Goal: Task Accomplishment & Management: Complete application form

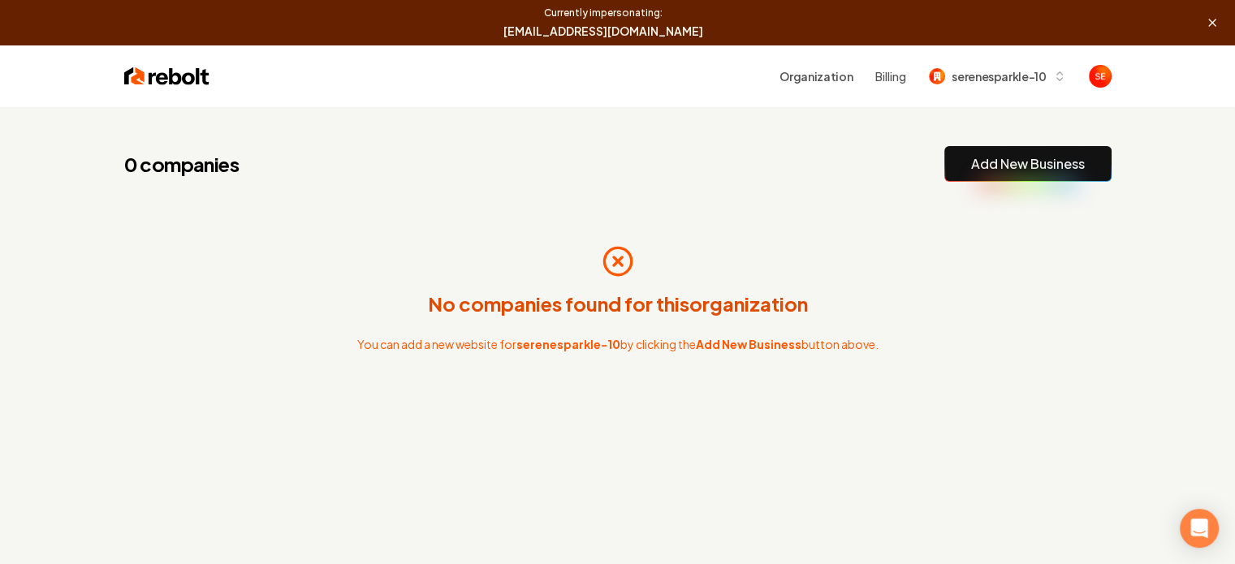
click at [1018, 177] on button "Add New Business" at bounding box center [1027, 164] width 167 height 36
click at [1022, 171] on link "Add New Business" at bounding box center [1028, 163] width 114 height 19
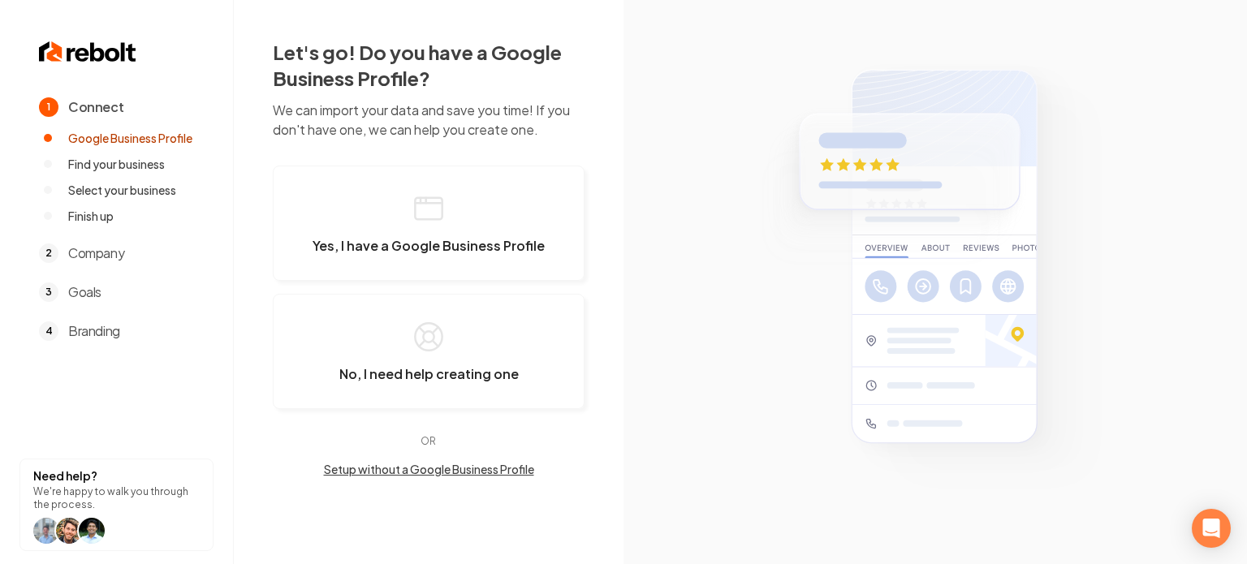
click at [406, 470] on button "Setup without a Google Business Profile" at bounding box center [429, 469] width 312 height 16
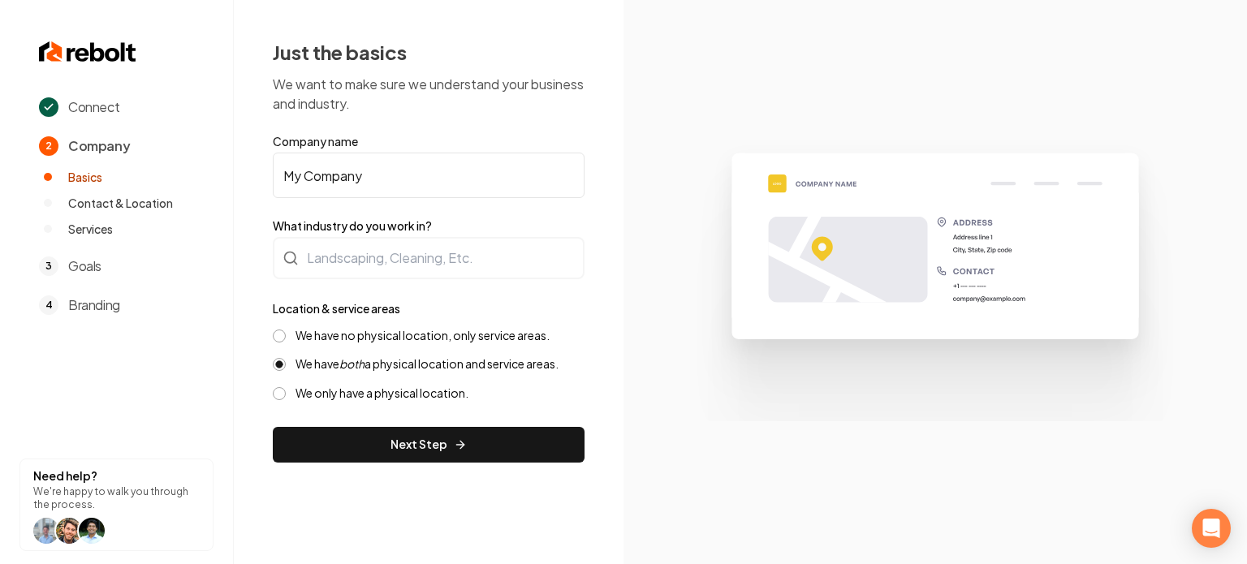
click at [370, 162] on input "My Company" at bounding box center [429, 175] width 312 height 45
drag, startPoint x: 370, startPoint y: 162, endPoint x: 360, endPoint y: 188, distance: 28.0
click at [370, 162] on input "My Company" at bounding box center [429, 175] width 312 height 45
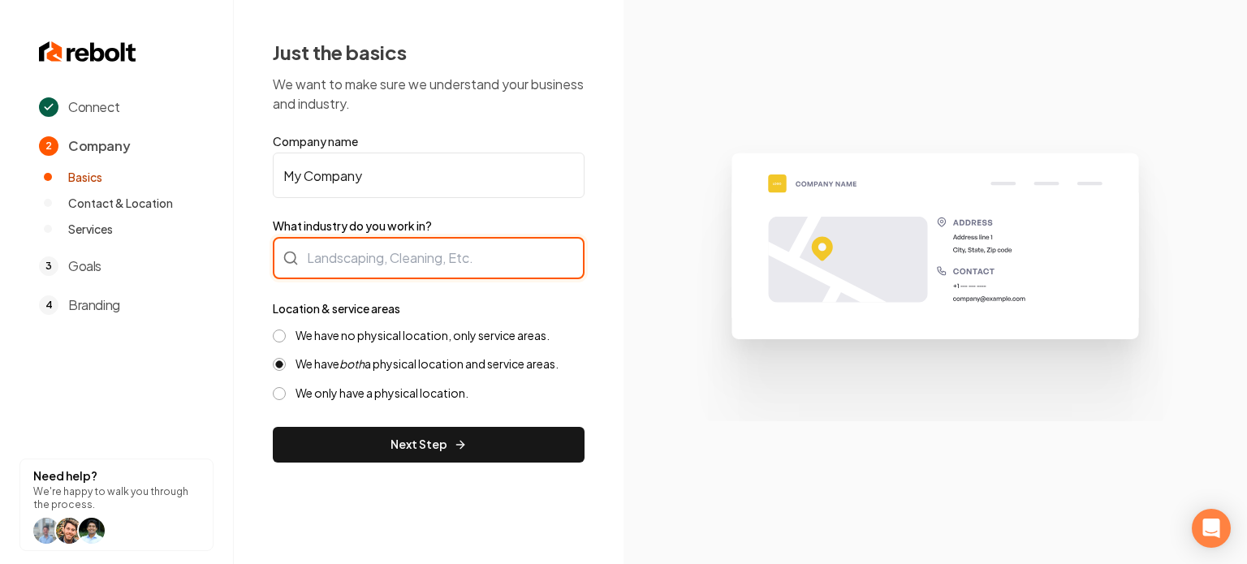
click at [356, 237] on div at bounding box center [429, 258] width 312 height 42
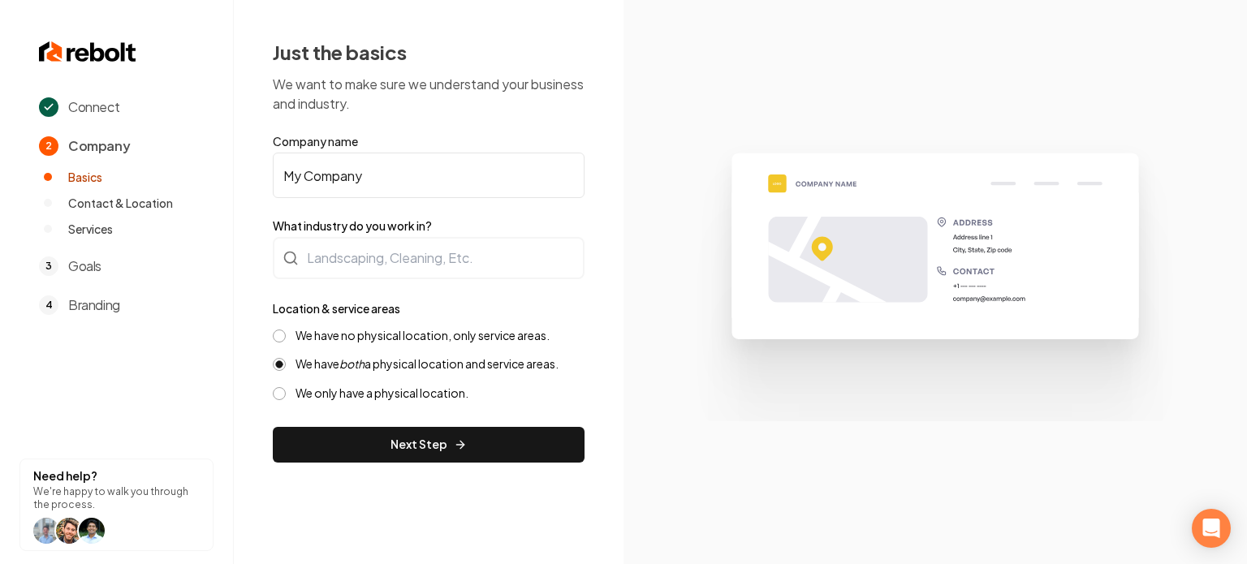
click at [389, 184] on input "My Company" at bounding box center [429, 175] width 312 height 45
click at [390, 185] on input "My Company" at bounding box center [429, 175] width 312 height 45
paste input "Serene Sparkle Cleaning Service"
type input "Serene Sparkle Cleaning Service"
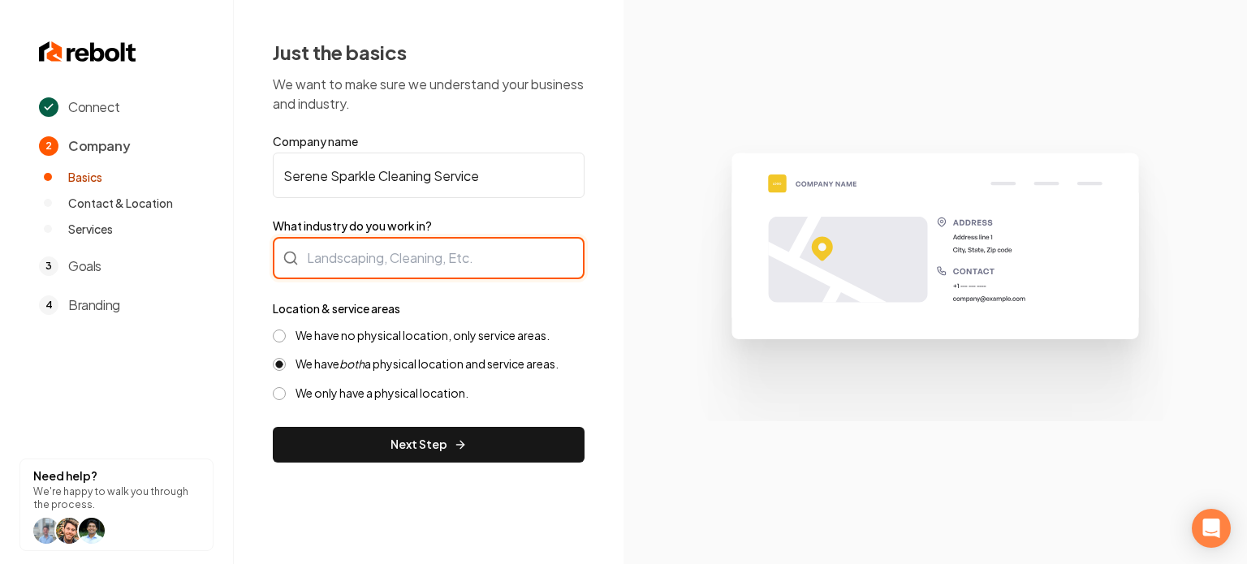
click at [401, 256] on div at bounding box center [429, 258] width 312 height 42
type input "Cleaning / Maid Service"
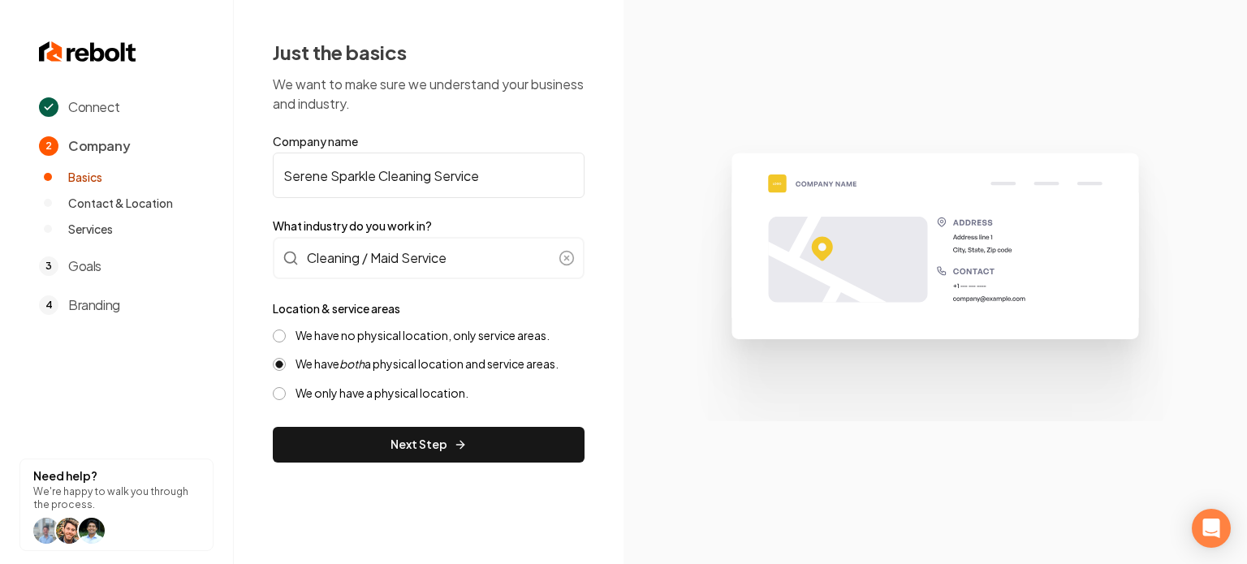
click at [399, 350] on div "We have no physical location, only service areas. We have both a physical locat…" at bounding box center [429, 364] width 312 height 73
drag, startPoint x: 400, startPoint y: 336, endPoint x: 403, endPoint y: 236, distance: 99.9
click at [400, 335] on label "We have no physical location, only service areas." at bounding box center [423, 335] width 254 height 15
click at [286, 335] on button "We have no physical location, only service areas." at bounding box center [279, 336] width 13 height 13
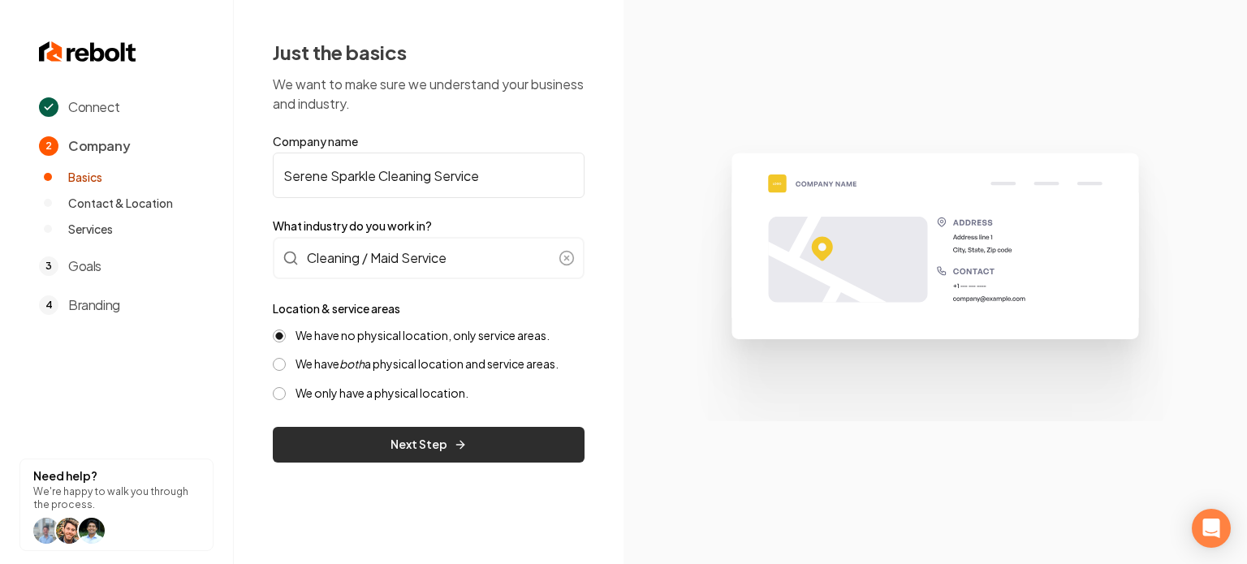
click at [417, 442] on button "Next Step" at bounding box center [429, 445] width 312 height 36
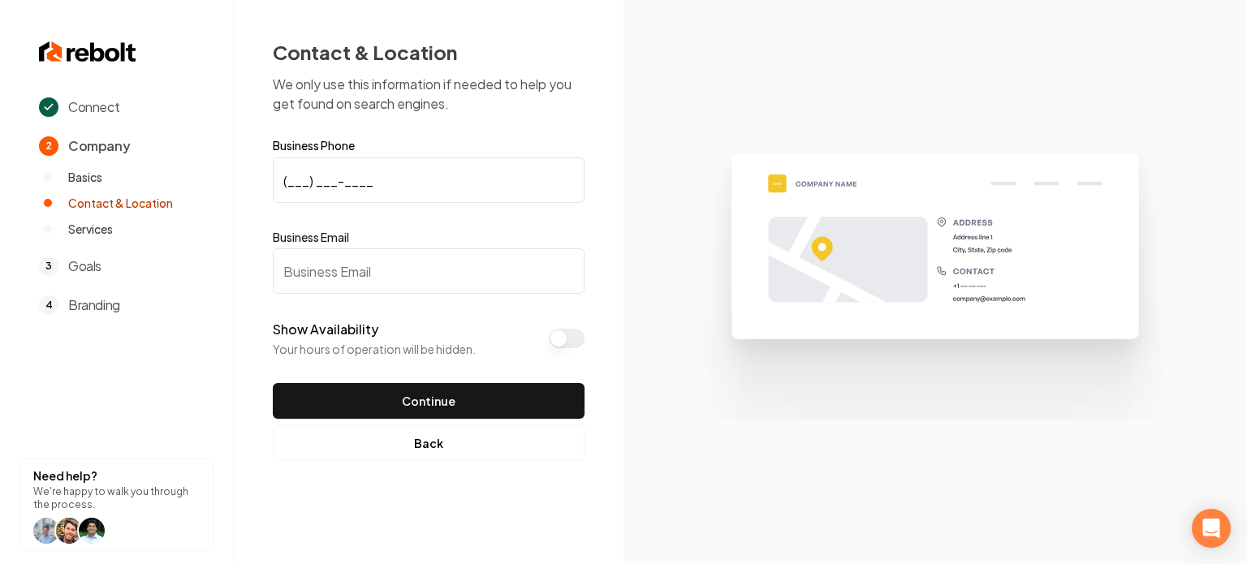
click at [432, 187] on input "(___) ___-____" at bounding box center [429, 180] width 312 height 45
paste input "725) 300-5897"
type input "[PHONE_NUMBER]"
click at [438, 283] on input "Business Email" at bounding box center [429, 270] width 312 height 45
paste input "[EMAIL_ADDRESS][DOMAIN_NAME]"
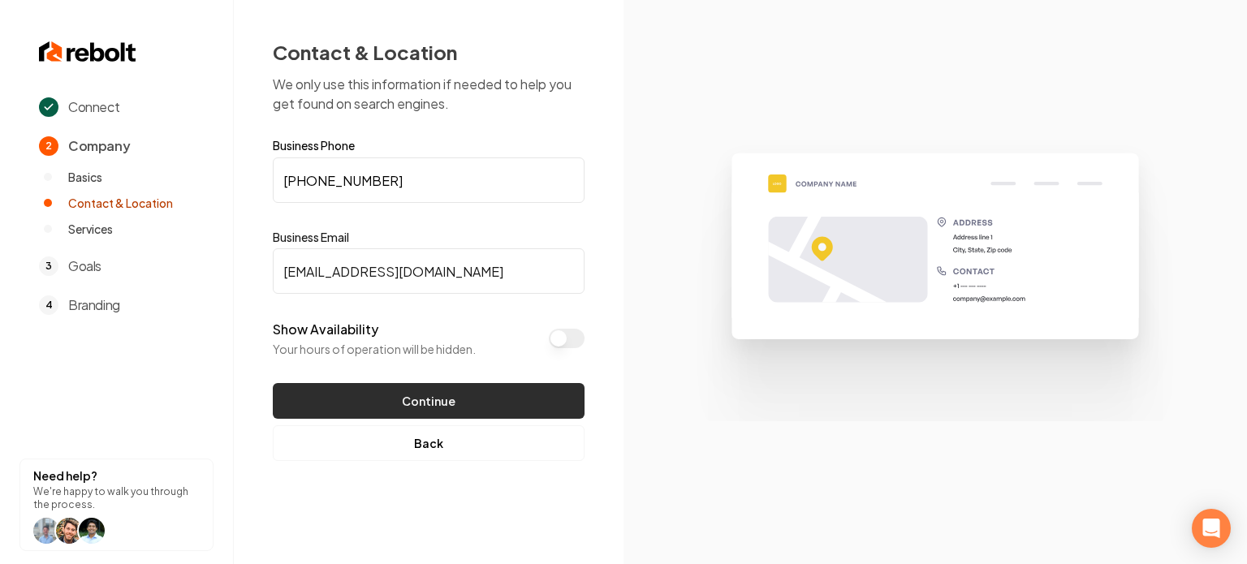
type input "[EMAIL_ADDRESS][DOMAIN_NAME]"
click at [408, 411] on button "Continue" at bounding box center [429, 401] width 312 height 36
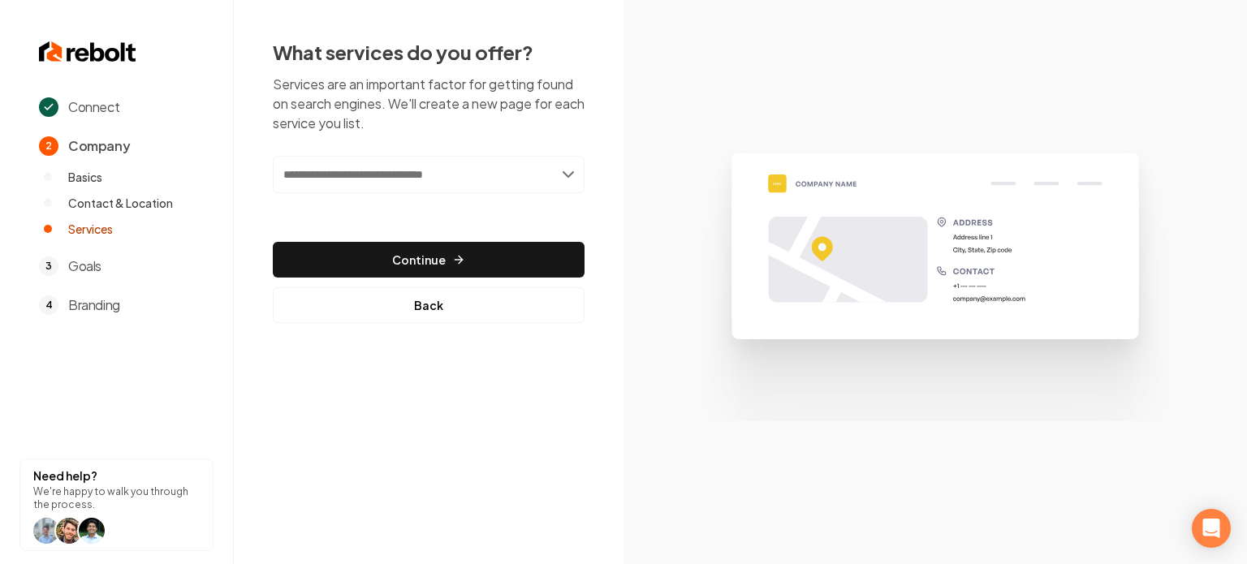
click at [397, 188] on input "text" at bounding box center [429, 174] width 312 height 37
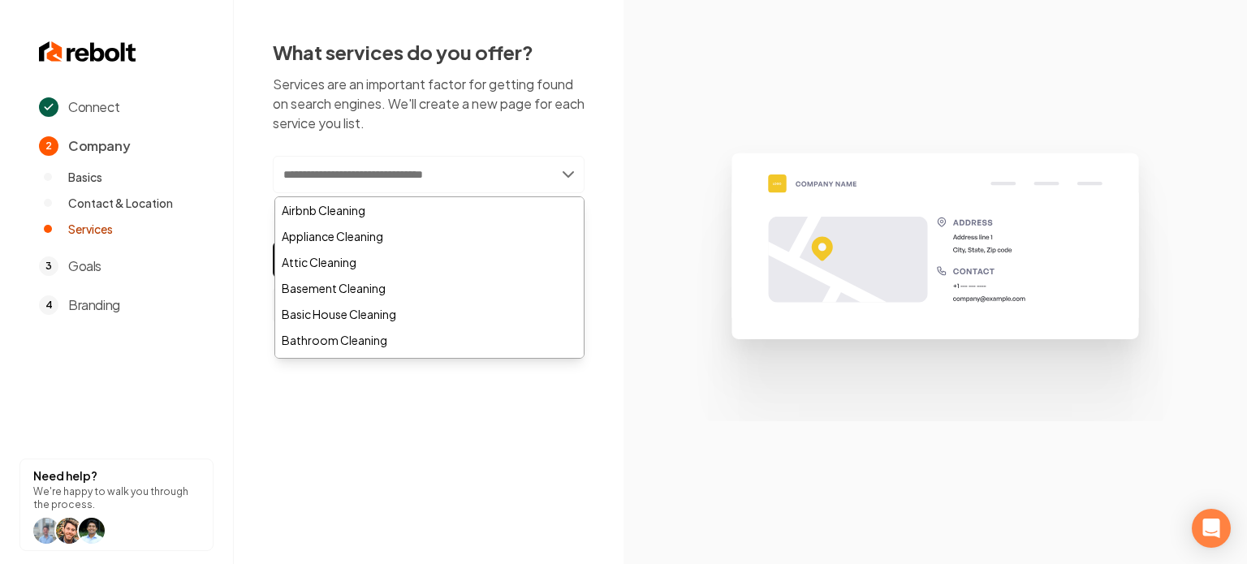
paste input "**********"
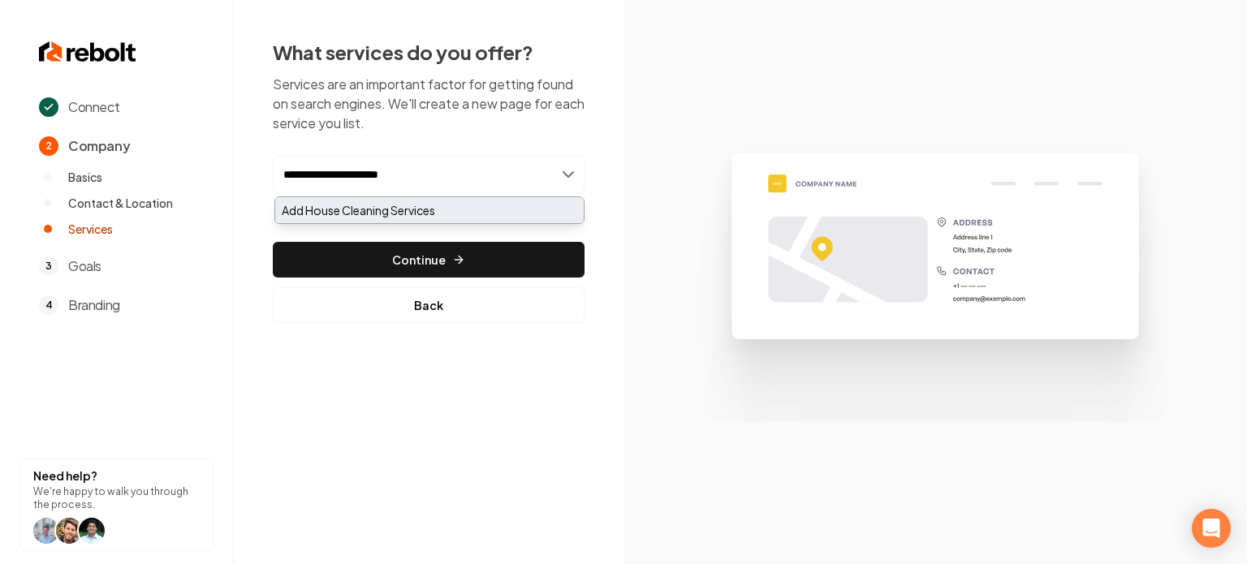
type input "**********"
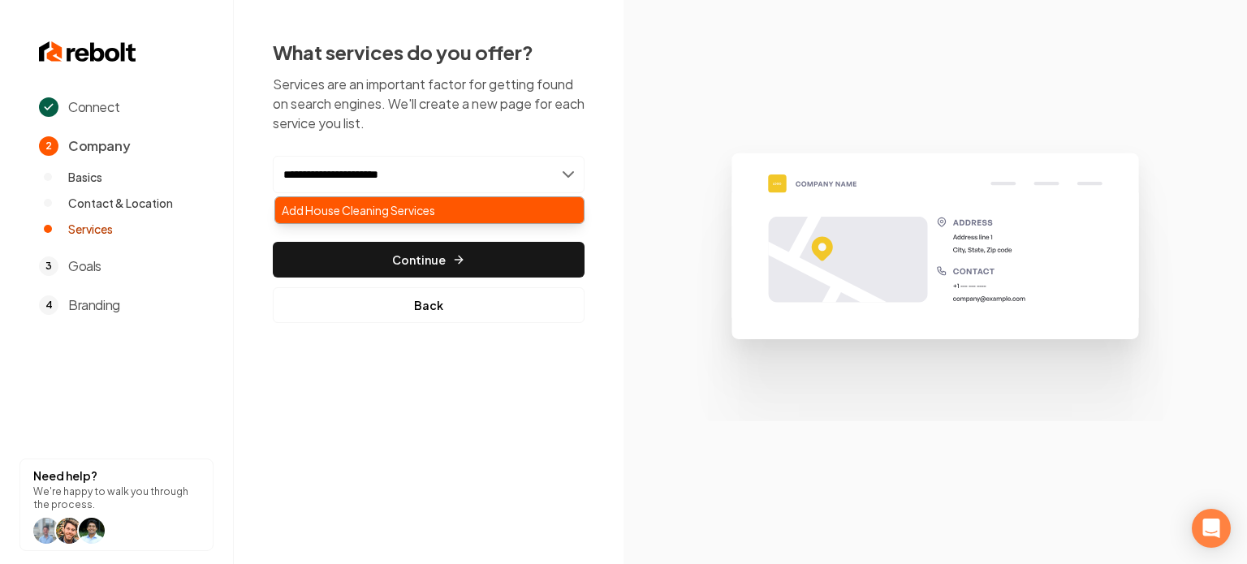
click at [364, 205] on div "Add House Cleaning Services" at bounding box center [429, 210] width 309 height 26
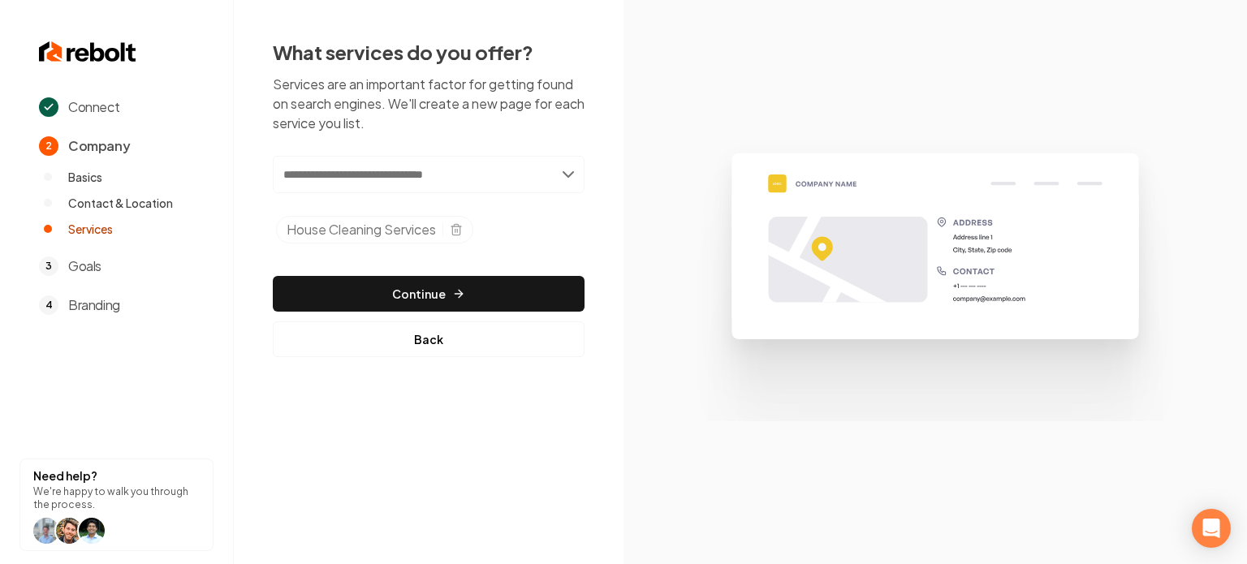
click at [637, 93] on section at bounding box center [936, 282] width 624 height 564
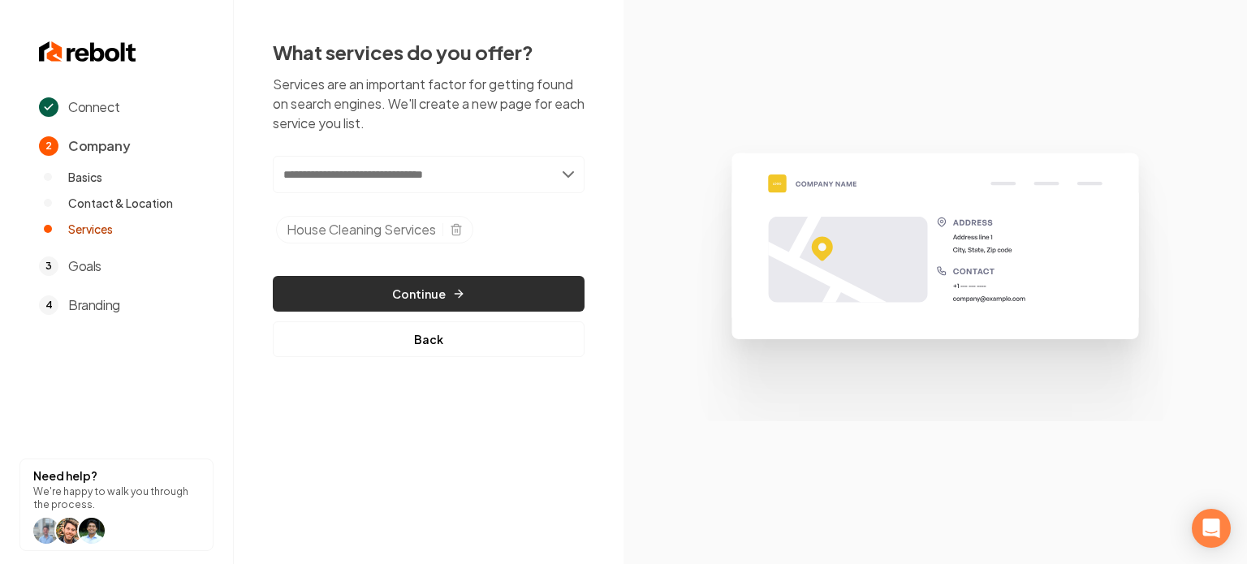
click at [393, 291] on button "Continue" at bounding box center [429, 294] width 312 height 36
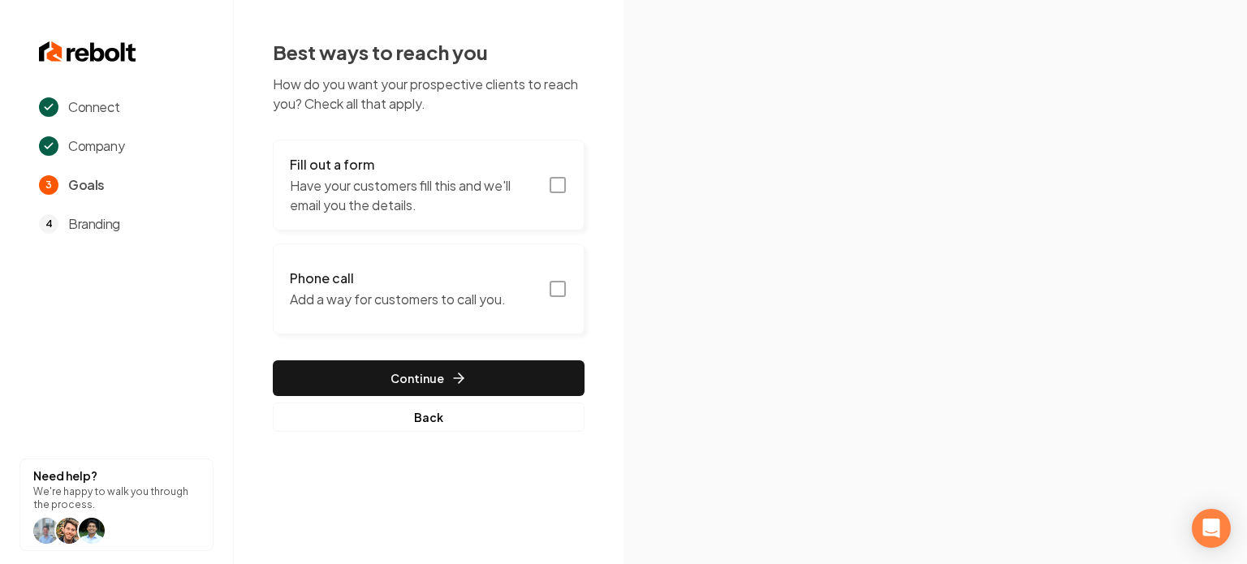
click at [484, 185] on p "Have your customers fill this and we'll email you the details." at bounding box center [414, 195] width 248 height 39
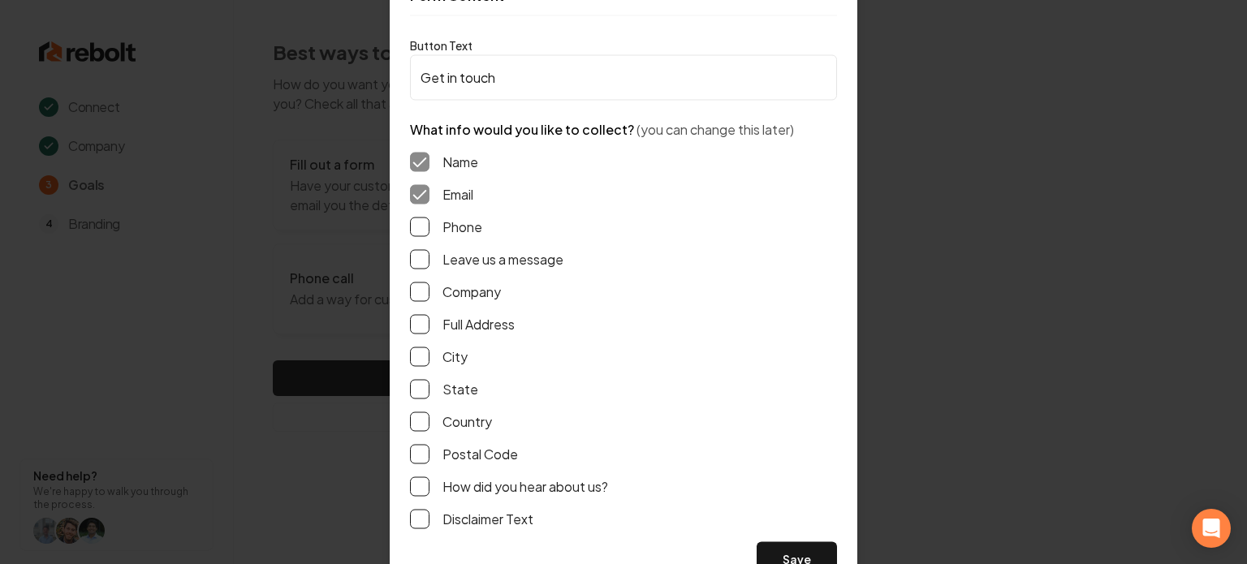
click at [419, 259] on button "Leave us a message" at bounding box center [419, 258] width 19 height 19
drag, startPoint x: 419, startPoint y: 227, endPoint x: 419, endPoint y: 237, distance: 9.7
click at [419, 227] on button "Phone" at bounding box center [419, 226] width 19 height 19
click at [425, 317] on button "Full Address" at bounding box center [419, 323] width 19 height 19
click at [794, 551] on button "Save" at bounding box center [797, 560] width 80 height 36
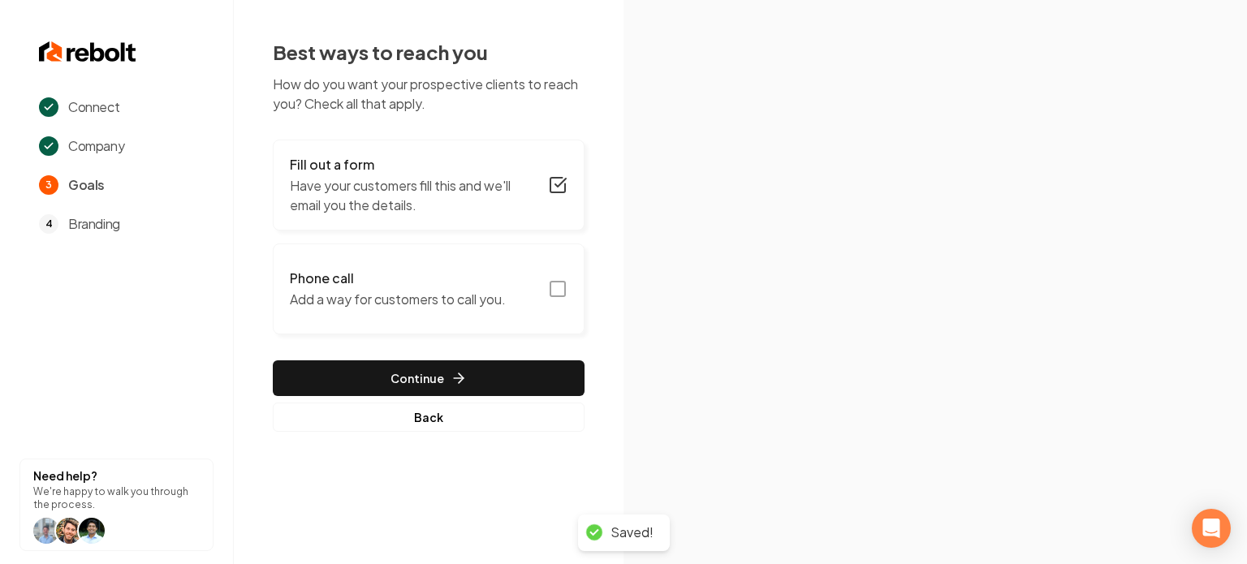
click at [549, 293] on icon "button" at bounding box center [557, 288] width 19 height 19
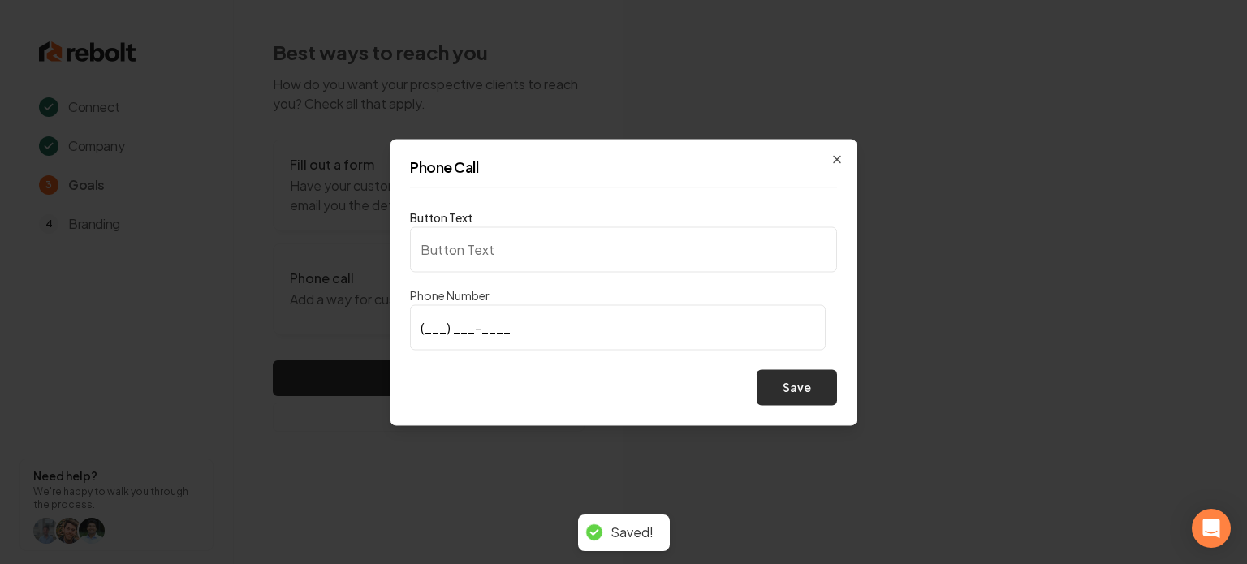
type input "Call us"
type input "[PHONE_NUMBER]"
click at [788, 387] on button "Save" at bounding box center [797, 387] width 80 height 36
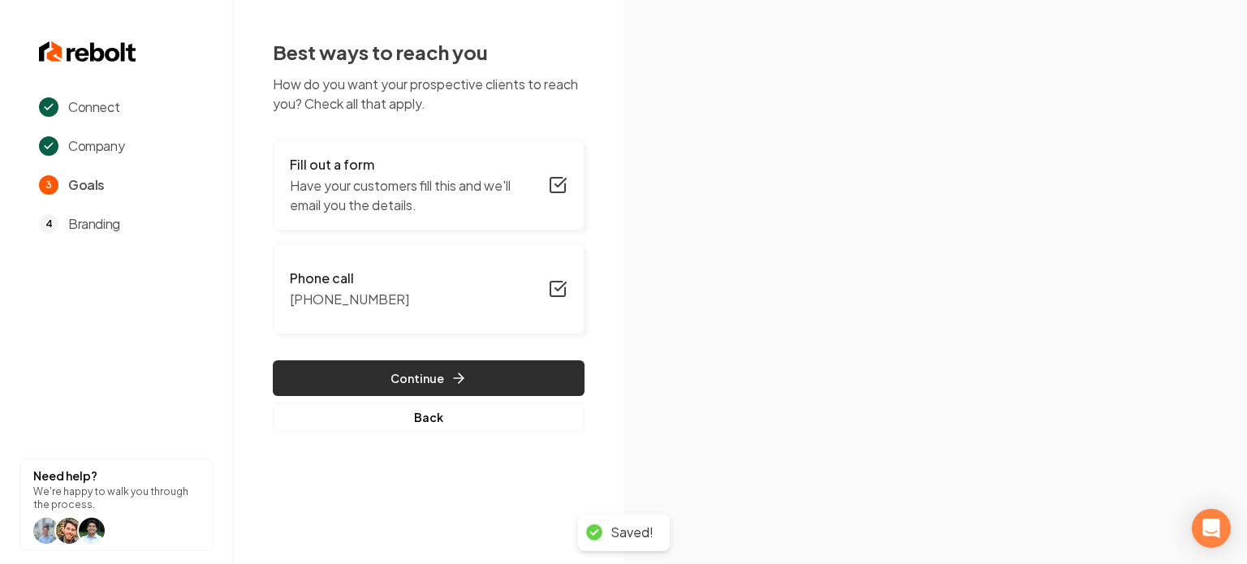
click at [523, 375] on button "Continue" at bounding box center [429, 379] width 312 height 36
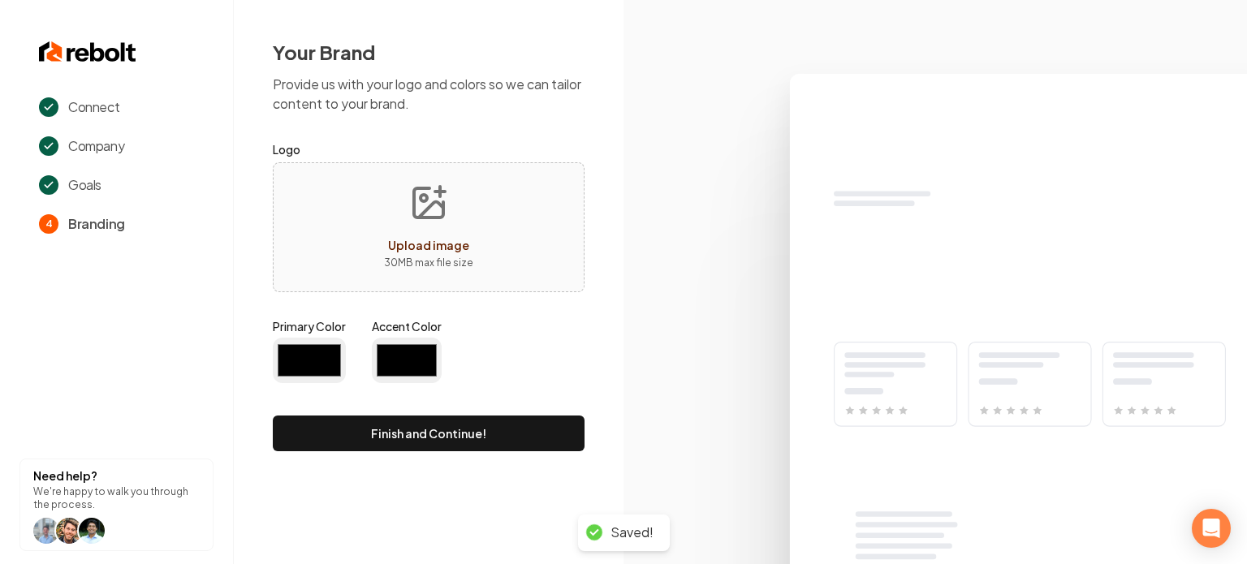
type input "#194d33"
type input "#70be00"
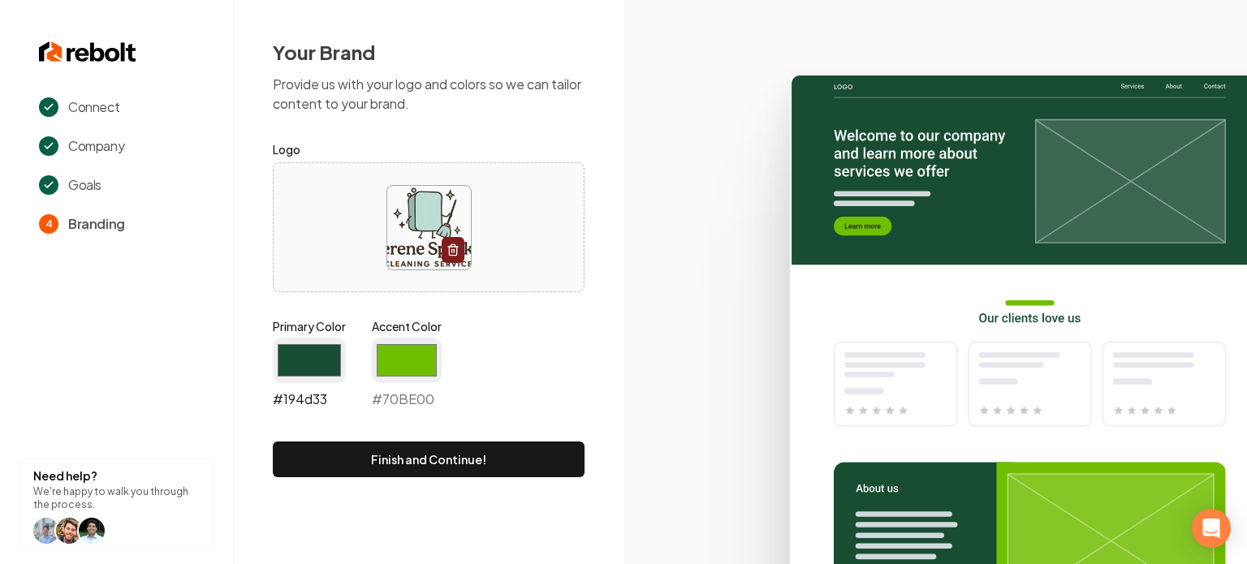
click at [305, 355] on input "#194d33" at bounding box center [309, 360] width 73 height 45
click at [552, 287] on div at bounding box center [429, 227] width 312 height 130
click at [313, 361] on input "#194d33" at bounding box center [309, 360] width 73 height 45
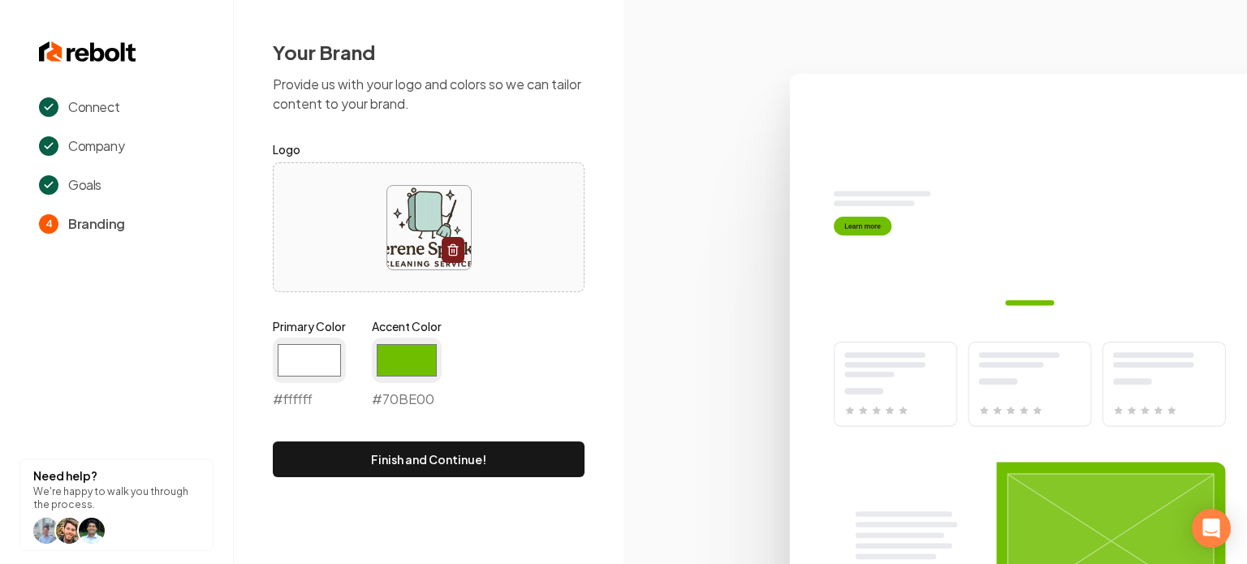
type input "#ffffff"
click at [507, 348] on div "Primary Color #ffffff #ffffff Accent Color #70be00 #70BE00" at bounding box center [429, 366] width 312 height 97
click at [374, 451] on button "Finish and Continue!" at bounding box center [429, 460] width 312 height 36
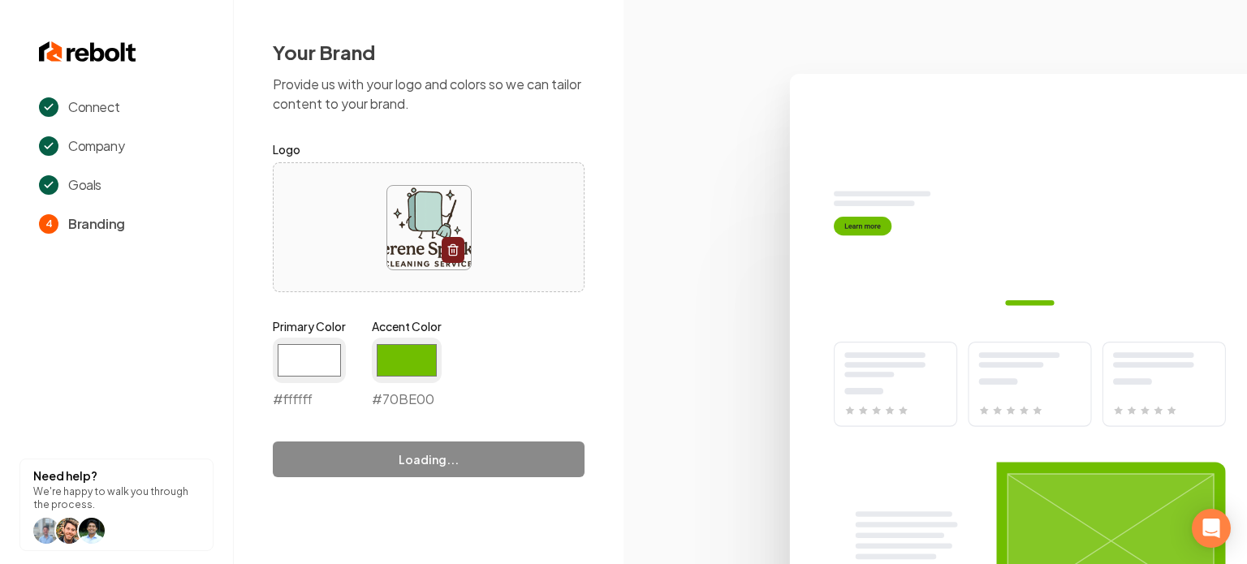
type input "#70be00"
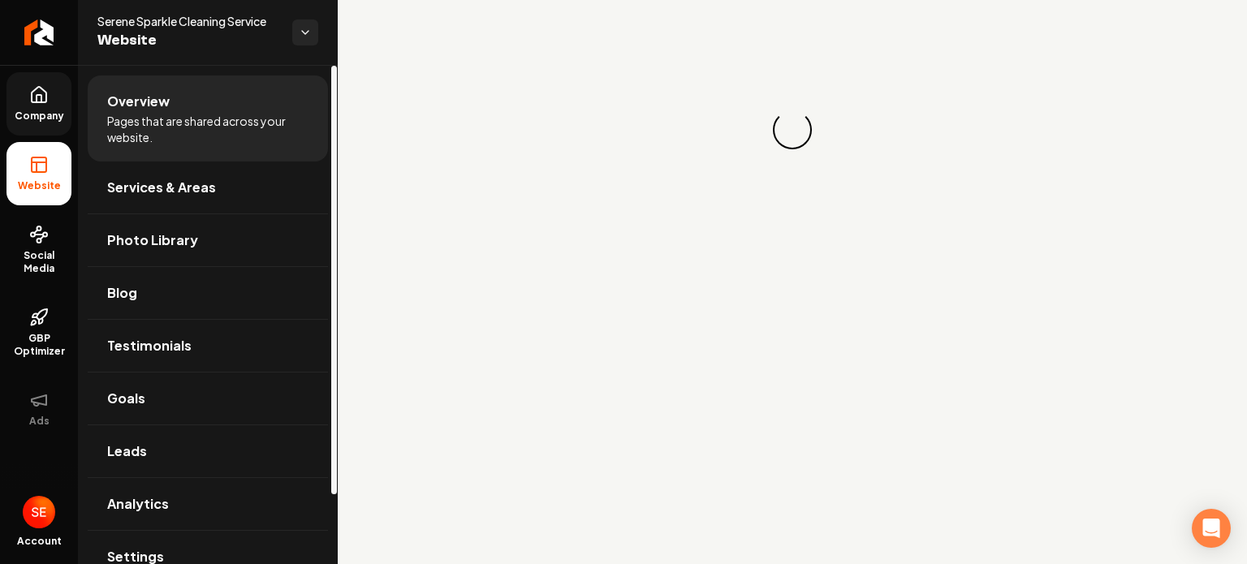
click at [47, 97] on icon at bounding box center [38, 94] width 19 height 19
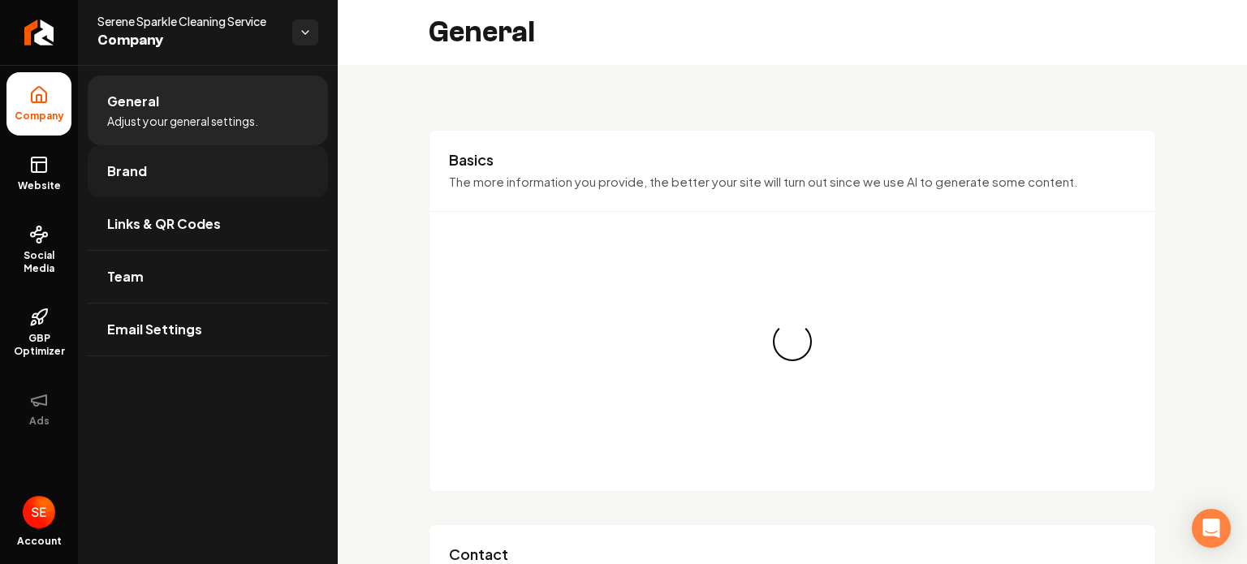
click at [164, 167] on link "Brand" at bounding box center [208, 171] width 240 height 52
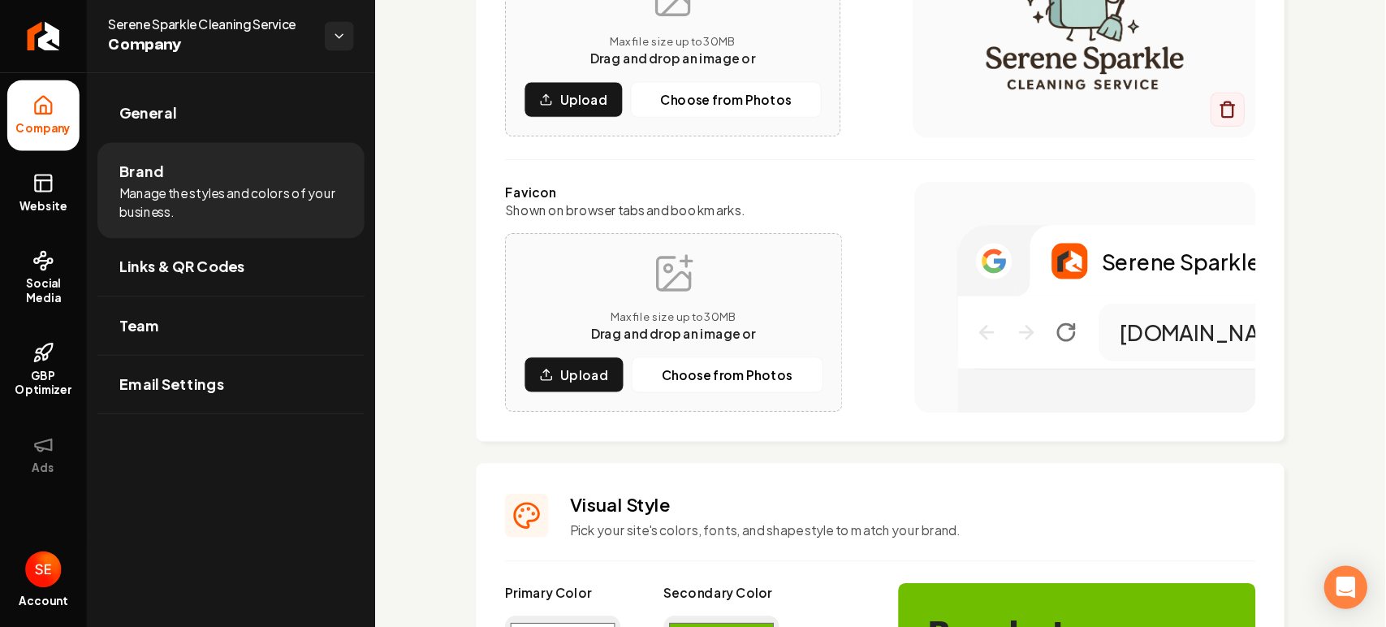
scroll to position [325, 0]
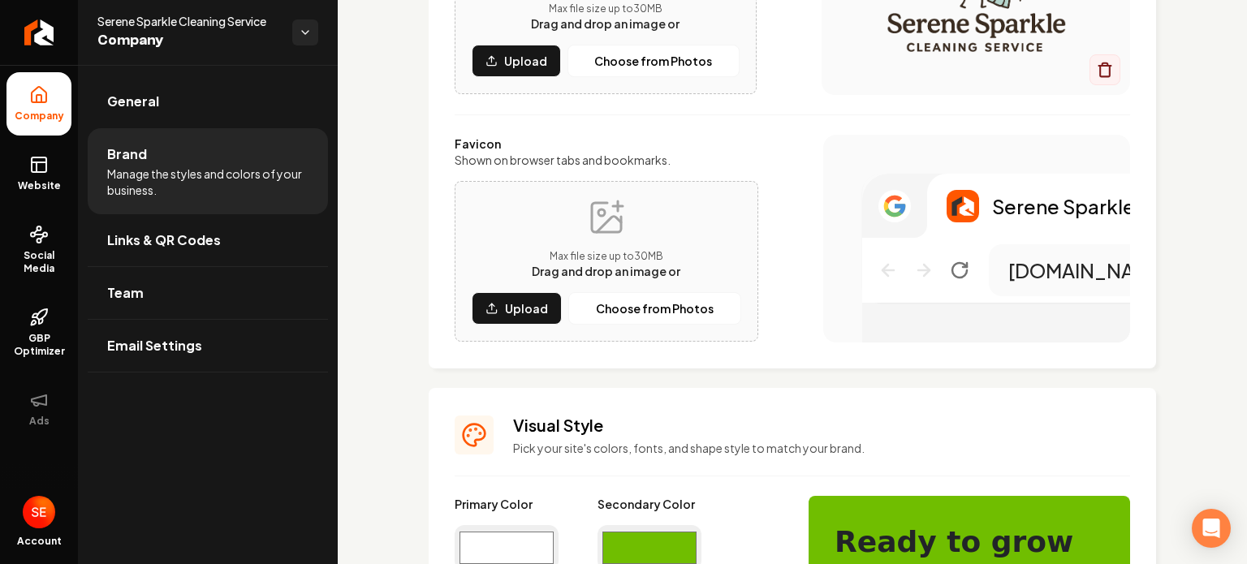
click at [517, 531] on input "#ffffff" at bounding box center [507, 547] width 104 height 45
click at [781, 428] on h3 "Visual Style" at bounding box center [821, 425] width 617 height 23
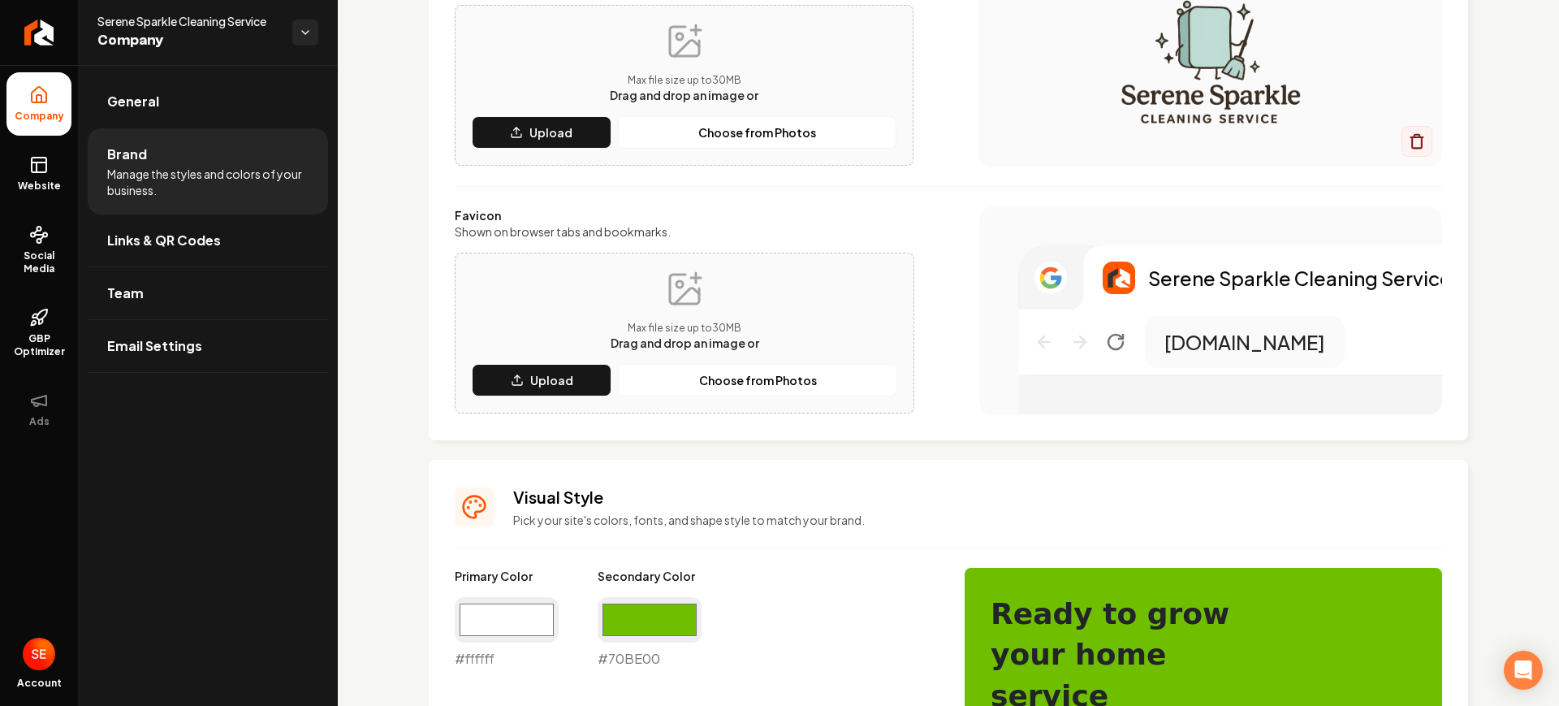
scroll to position [223, 0]
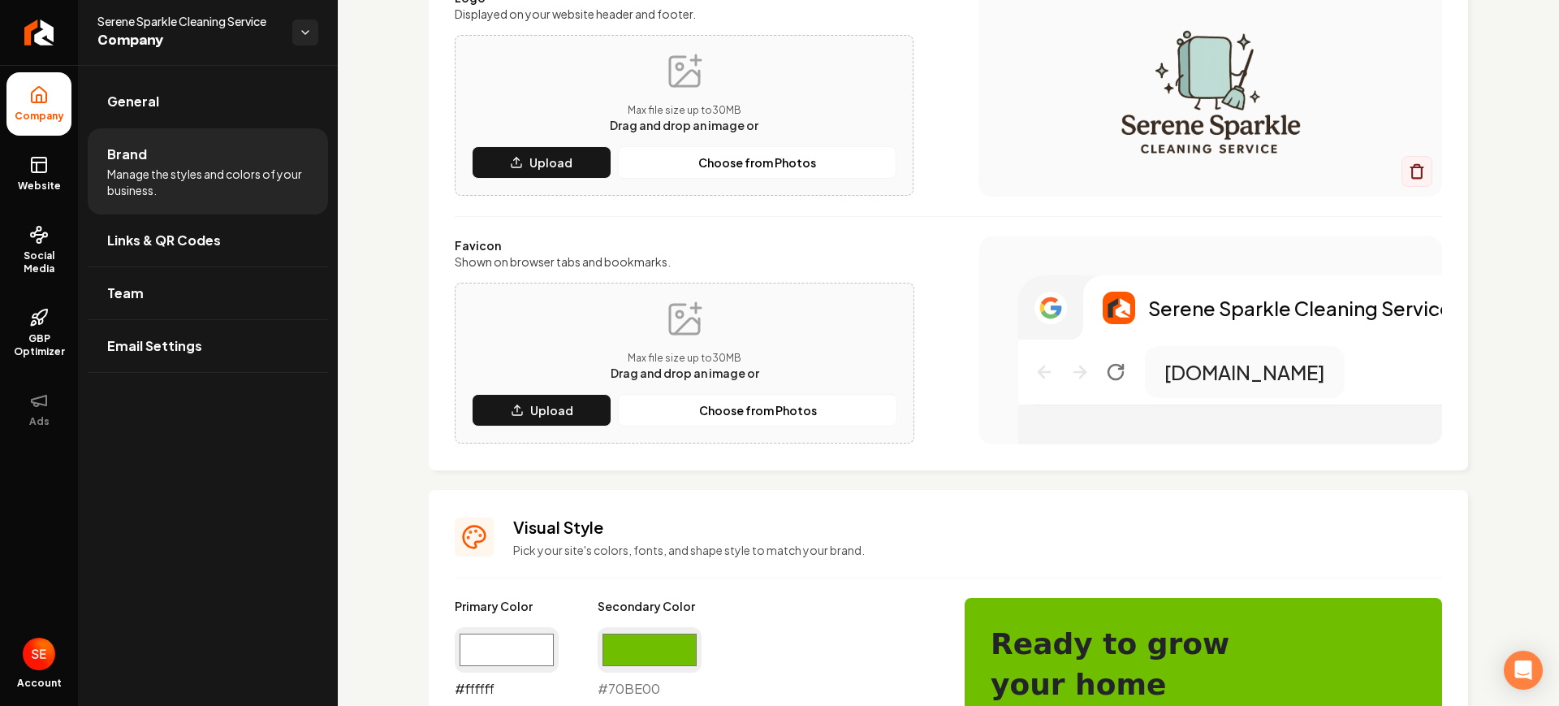
click at [456, 564] on input "#ffffff" at bounding box center [507, 649] width 104 height 45
type input "#93b8b2"
click at [681, 564] on input "#70be00" at bounding box center [650, 649] width 104 height 45
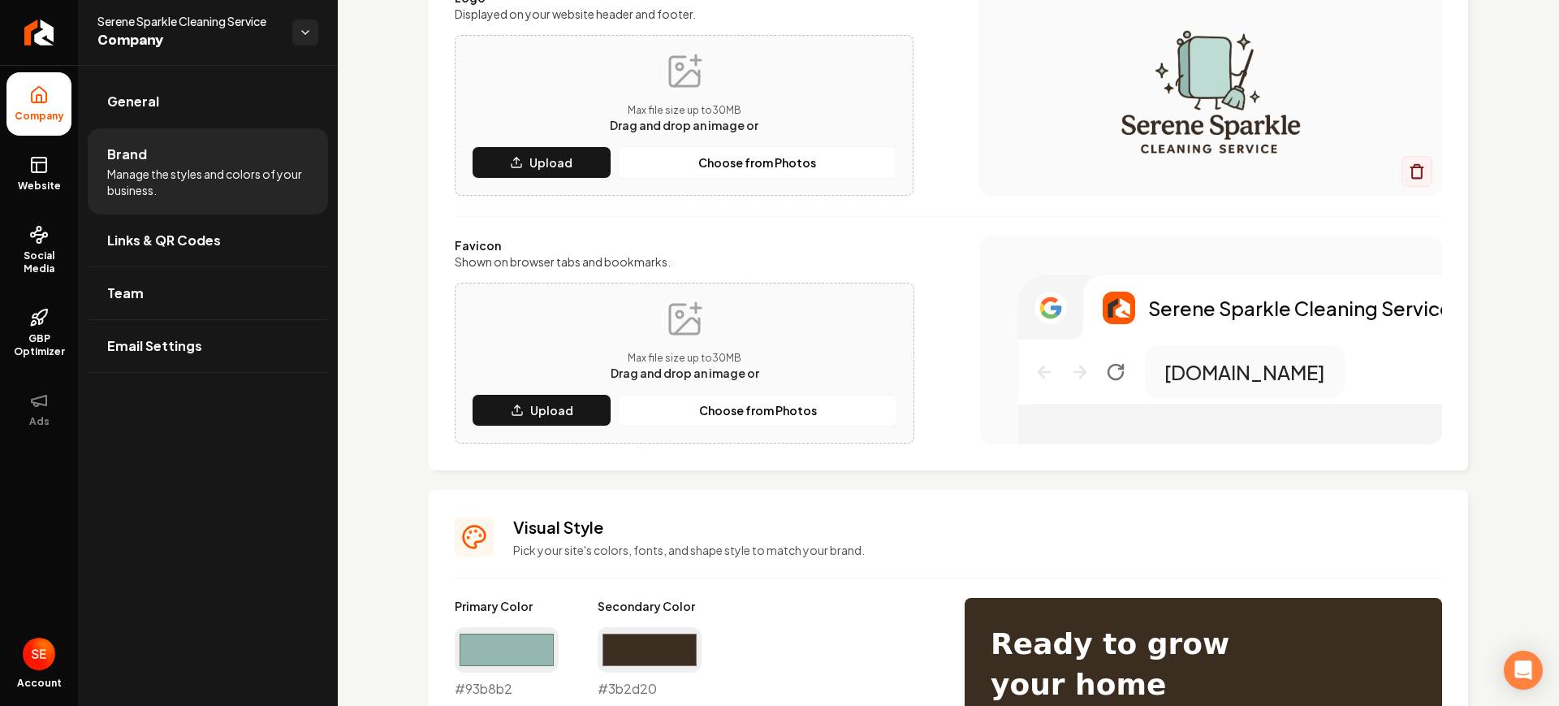
type input "#3b2d20"
click at [1047, 430] on div "Serene Sparkle Cleaning Service [DOMAIN_NAME]" at bounding box center [1249, 379] width 463 height 208
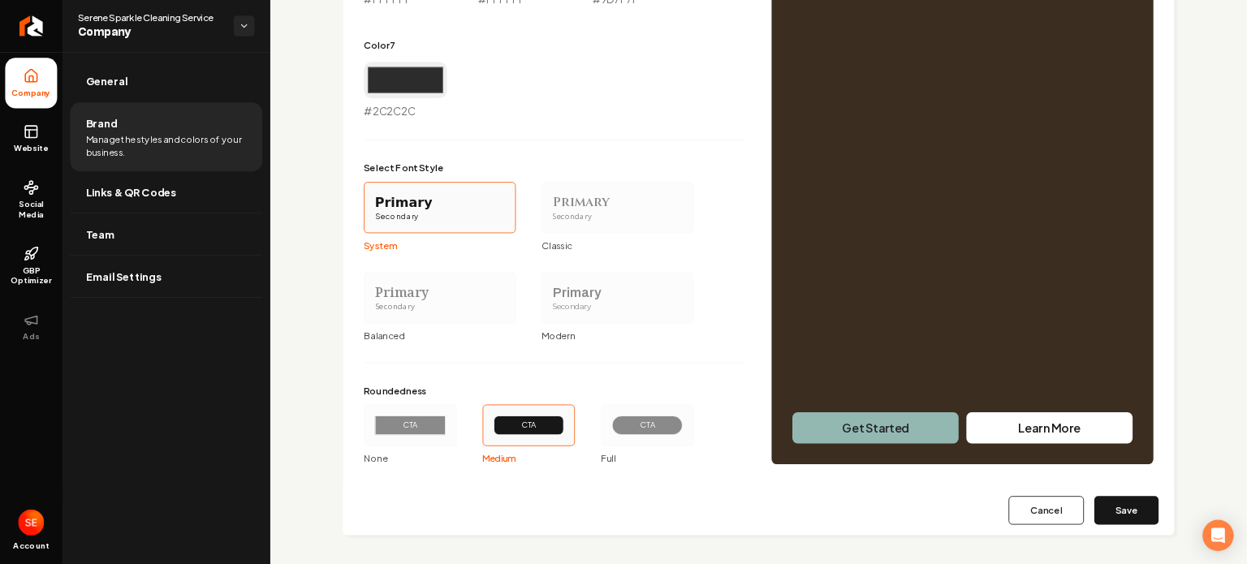
scroll to position [1234, 0]
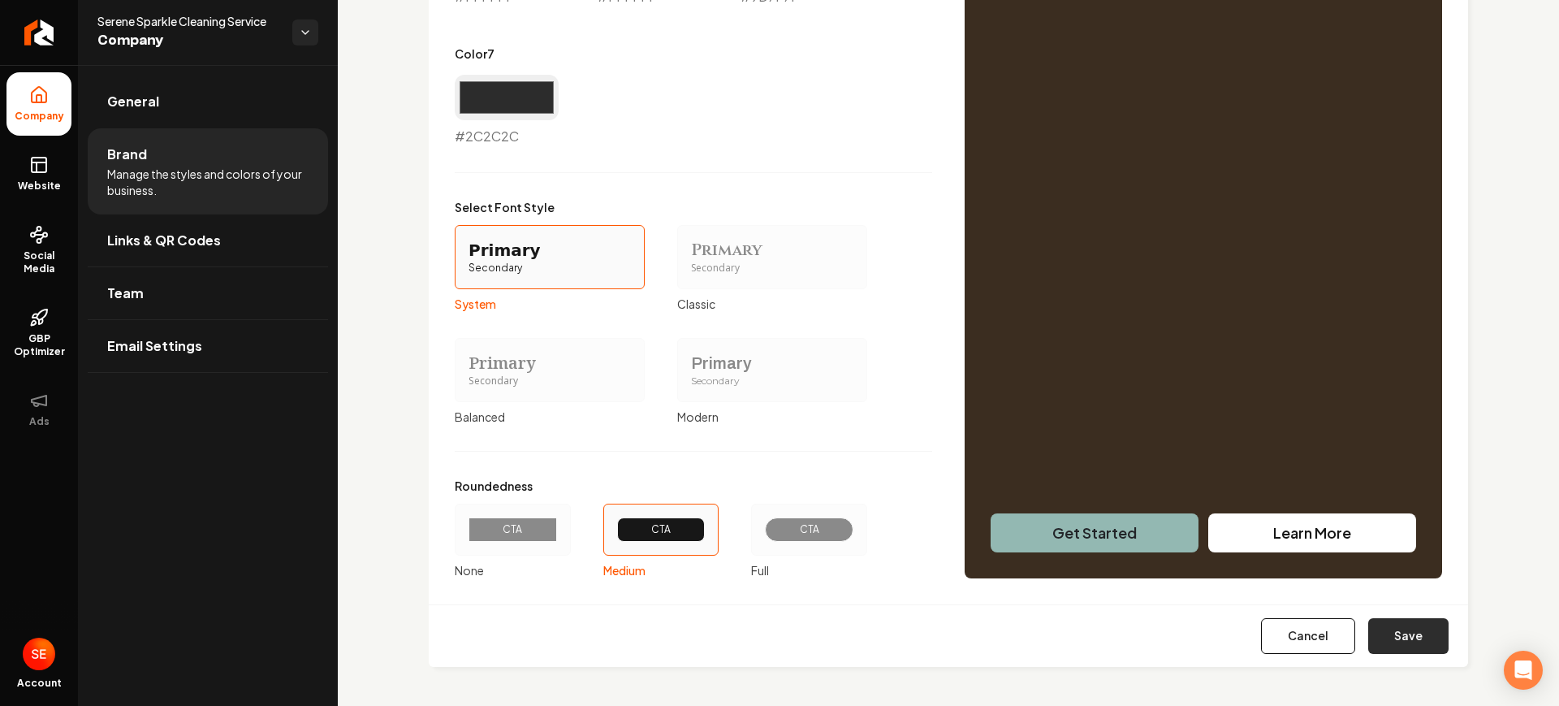
click at [1234, 564] on button "Save" at bounding box center [1408, 636] width 80 height 36
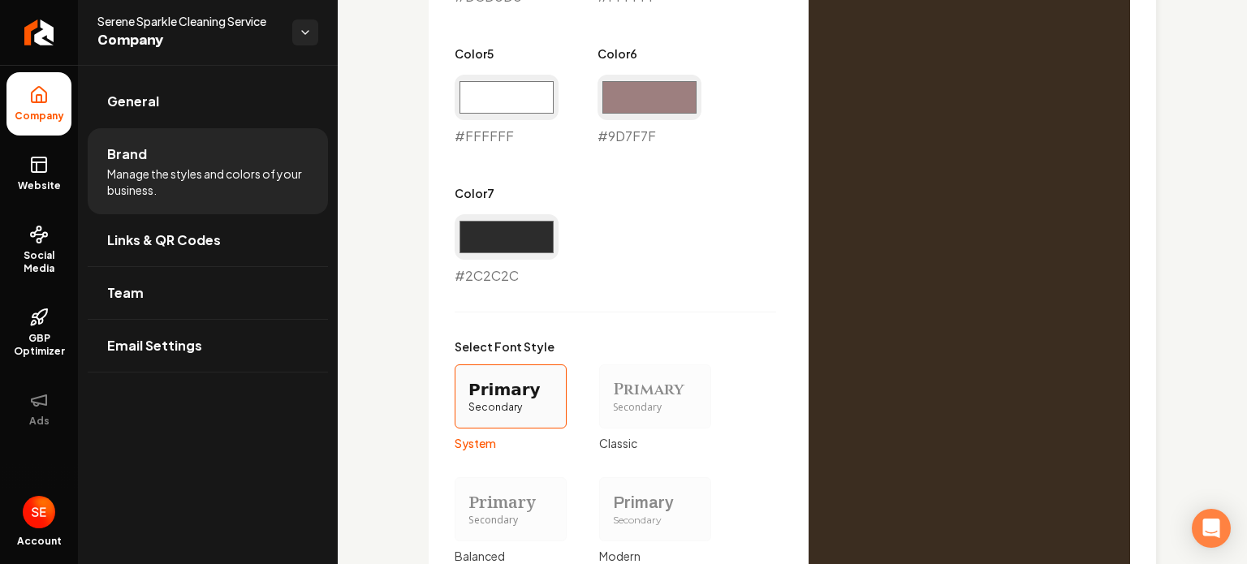
type input "#ffffff"
type input "#dcd0d0"
type input "#ffffff"
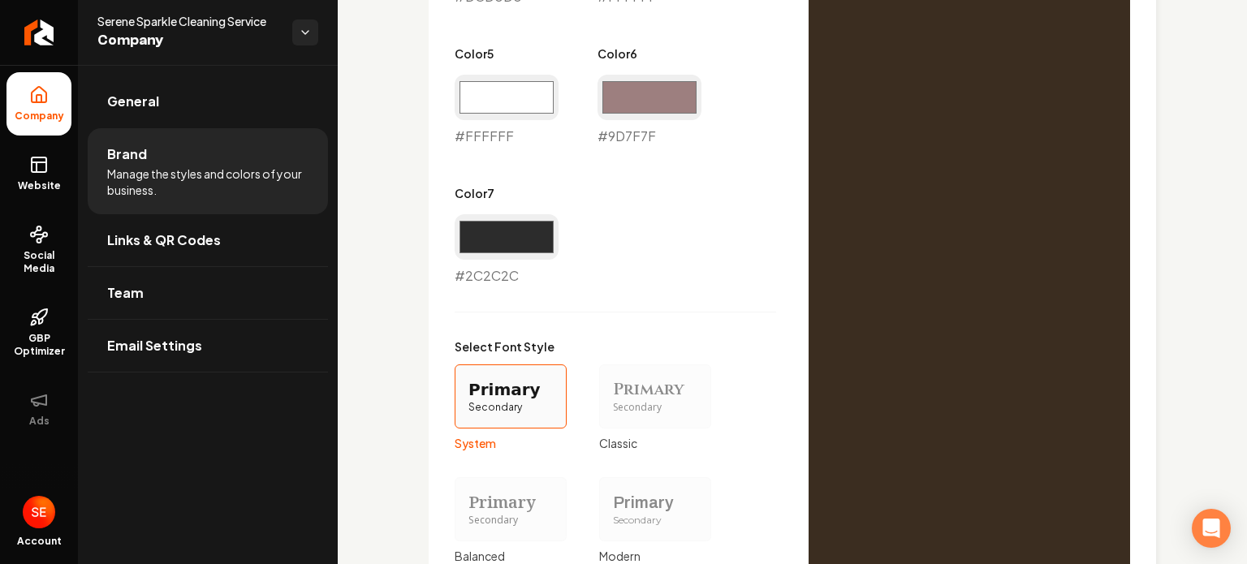
type input "#9d7f7f"
type input "#2c2c2c"
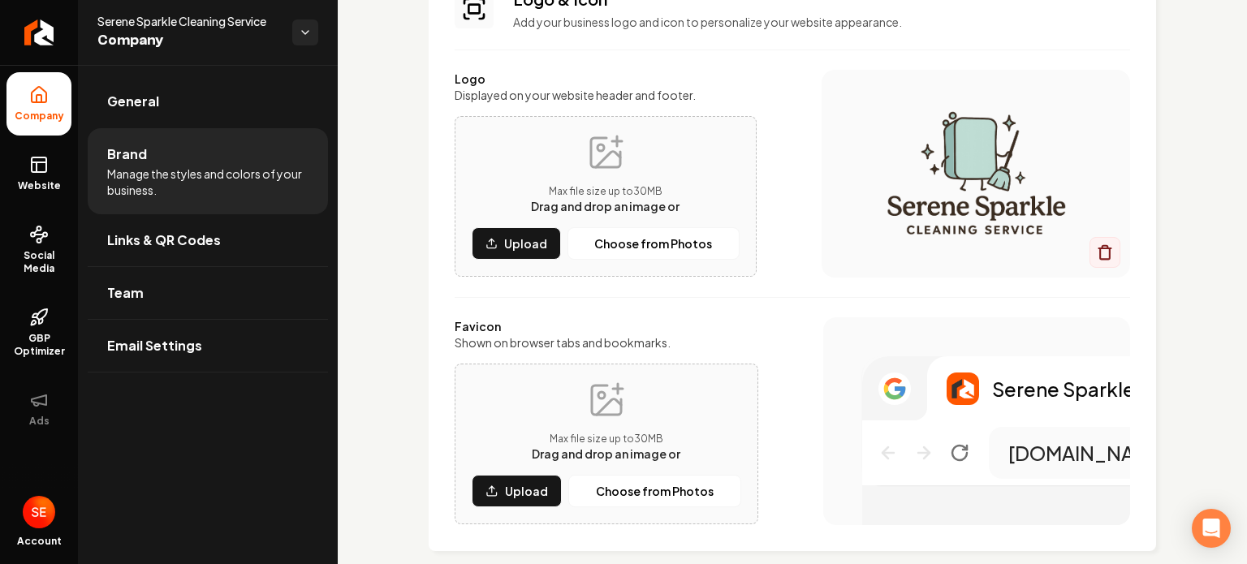
scroll to position [97, 0]
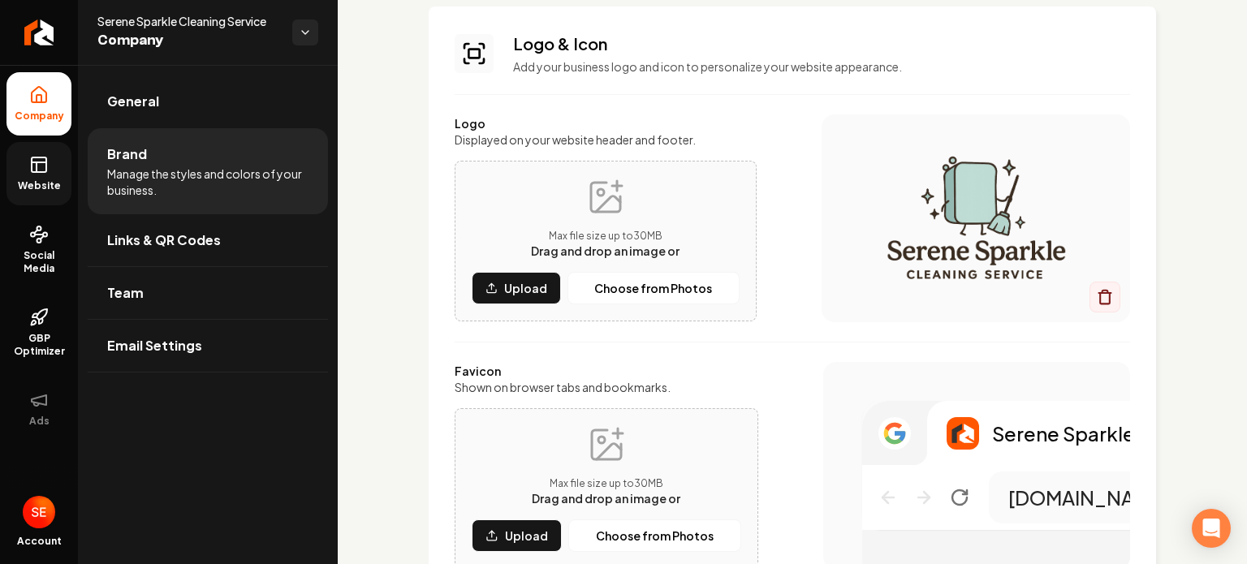
click at [50, 162] on link "Website" at bounding box center [38, 173] width 65 height 63
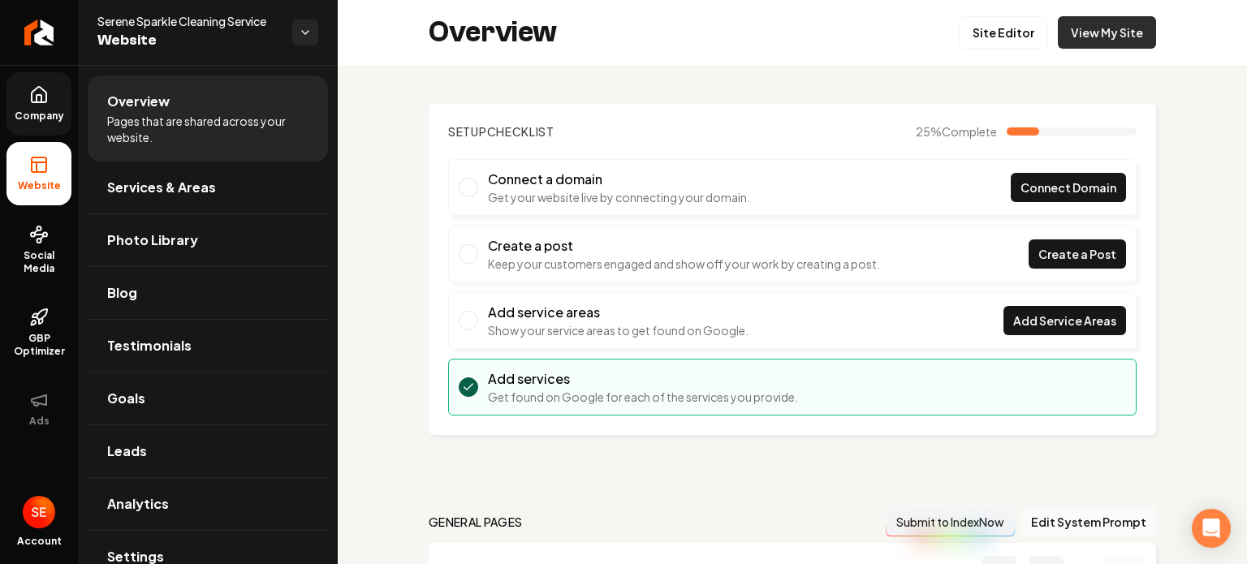
click at [1111, 19] on link "View My Site" at bounding box center [1107, 32] width 98 height 32
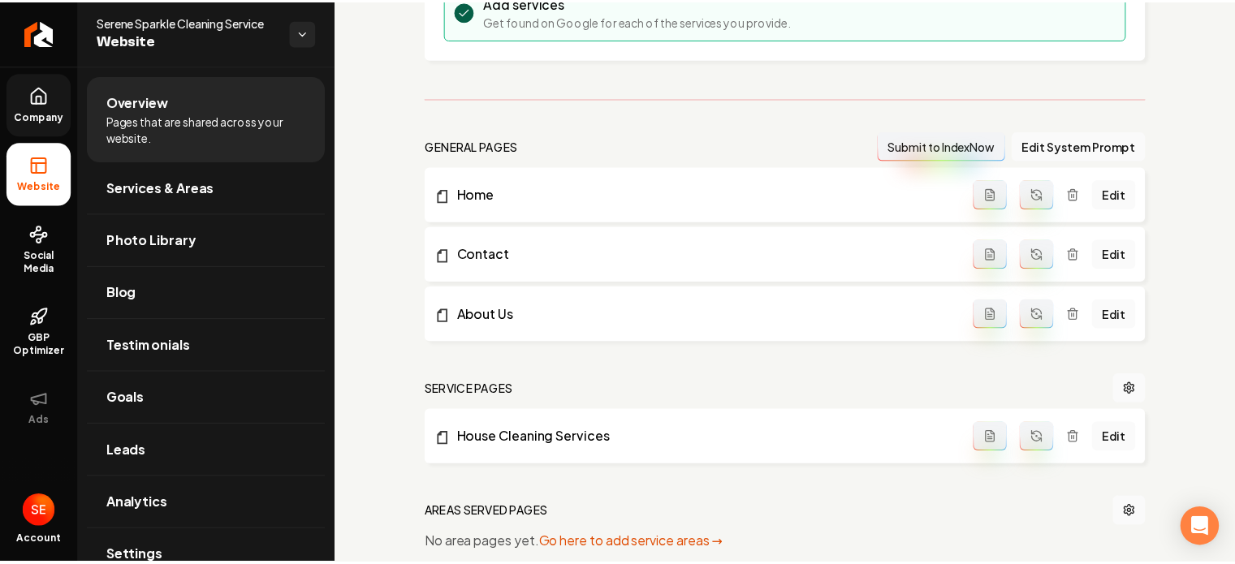
scroll to position [578, 0]
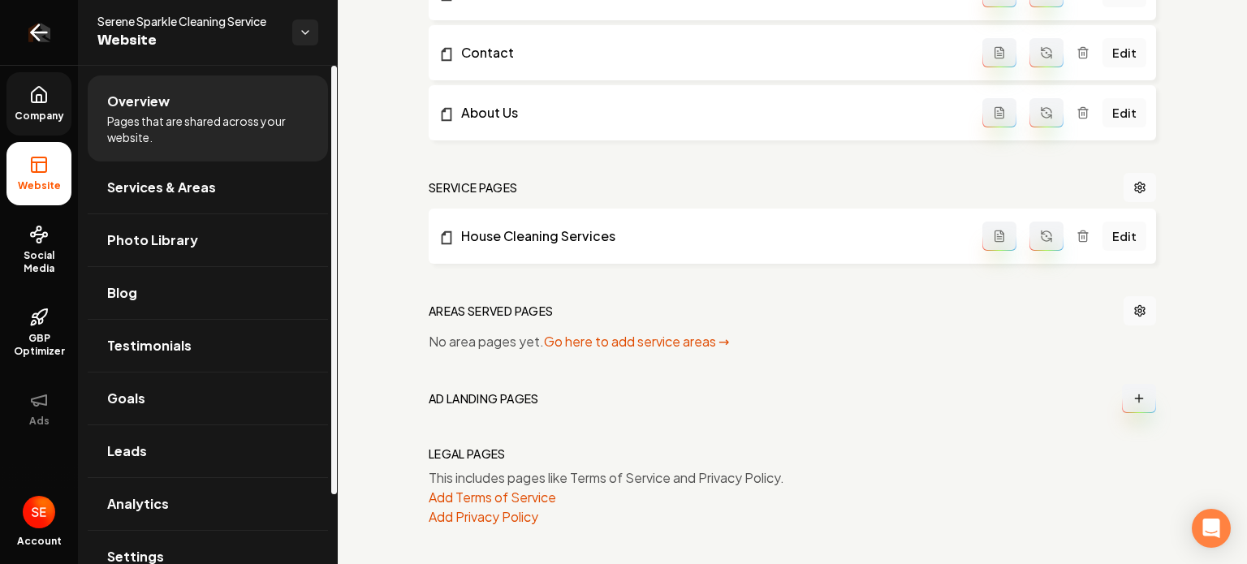
click at [64, 54] on link "Return to dashboard" at bounding box center [39, 32] width 78 height 65
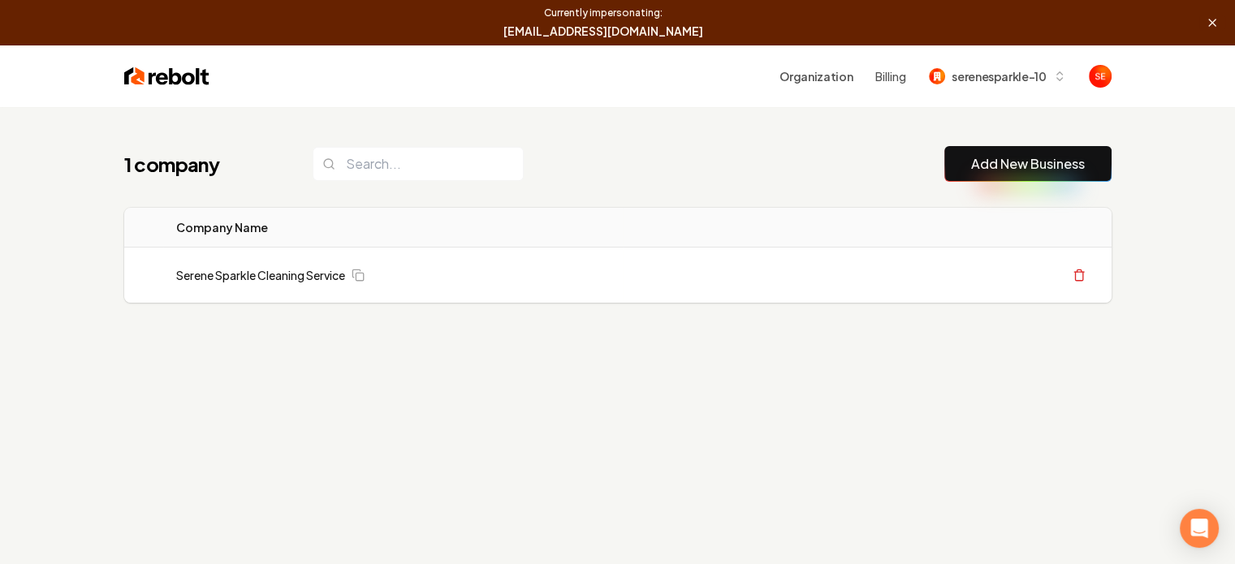
click at [1220, 22] on button "End" at bounding box center [1212, 23] width 26 height 16
